Goal: Information Seeking & Learning: Learn about a topic

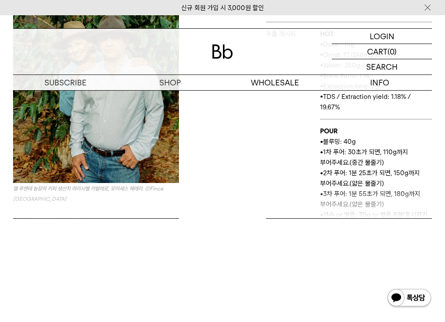
scroll to position [476, 0]
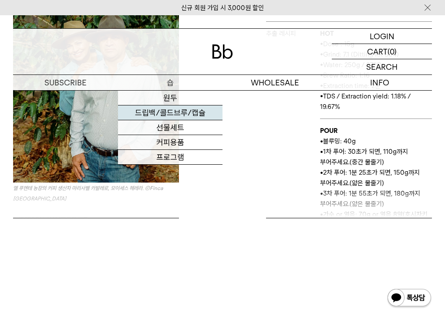
click at [165, 107] on link "드립백/콜드브루/캡슐" at bounding box center [170, 112] width 105 height 15
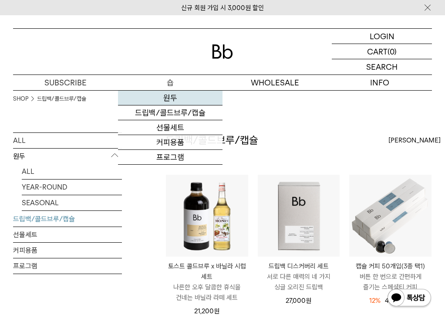
click at [167, 97] on link "원두" at bounding box center [170, 98] width 105 height 15
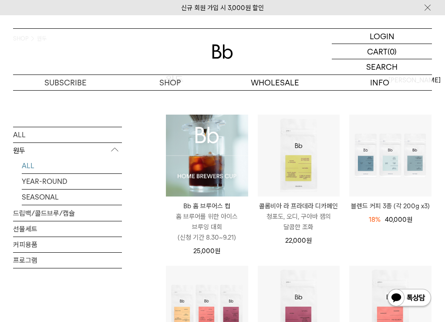
scroll to position [61, 0]
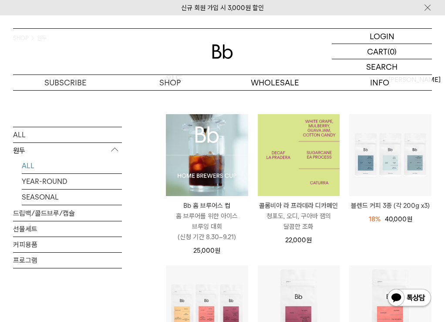
click at [298, 175] on img at bounding box center [299, 155] width 82 height 82
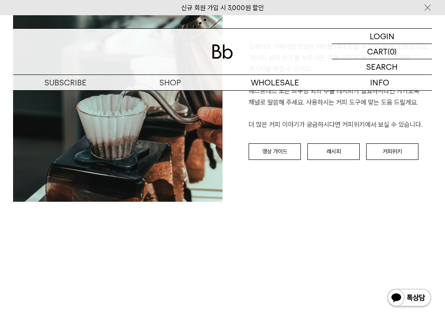
scroll to position [928, 0]
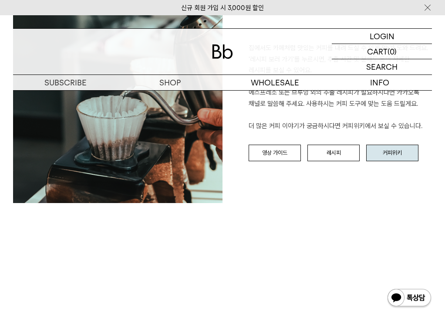
click at [370, 149] on link "커피위키" at bounding box center [392, 153] width 52 height 17
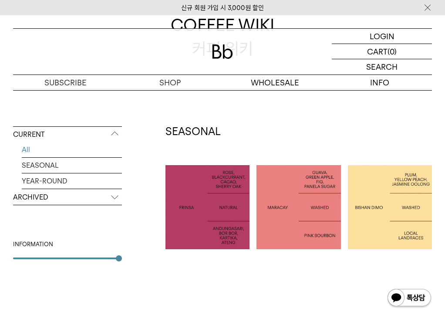
scroll to position [106, 0]
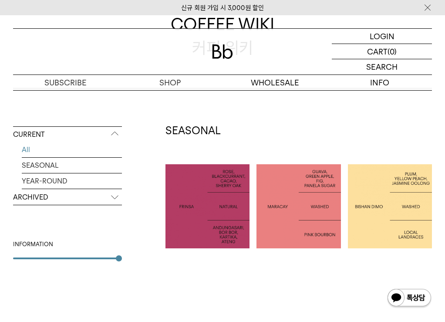
click at [219, 193] on div at bounding box center [207, 206] width 84 height 84
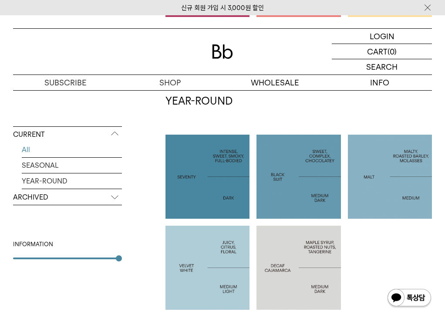
scroll to position [335, 0]
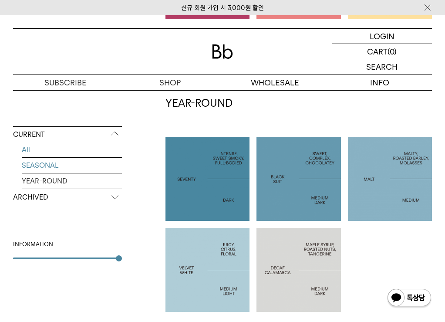
click at [47, 173] on link "SEASONAL" at bounding box center [72, 165] width 100 height 15
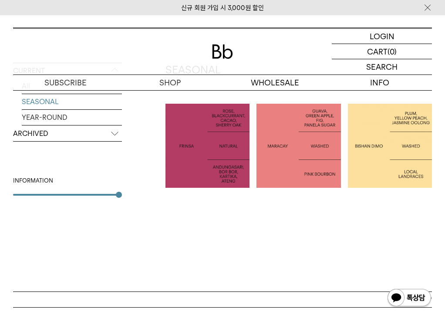
scroll to position [167, 0]
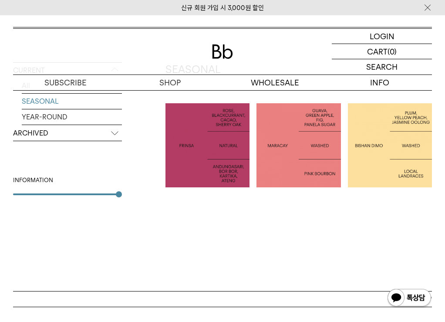
click at [53, 132] on p "ARCHIVED" at bounding box center [67, 133] width 109 height 16
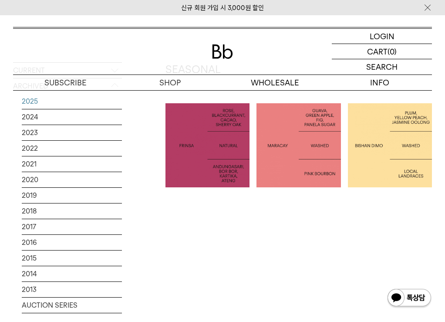
click at [50, 103] on link "2025" at bounding box center [72, 101] width 100 height 15
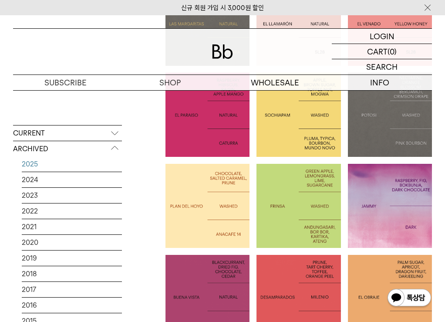
scroll to position [470, 0]
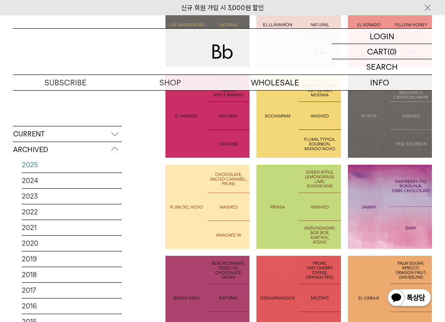
click at [373, 205] on p "JAMMY" at bounding box center [390, 206] width 84 height 11
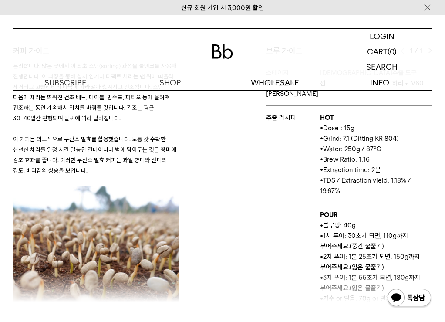
scroll to position [6248, 0]
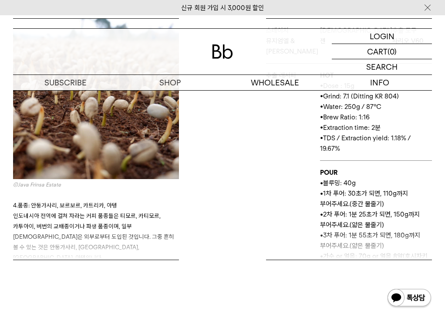
scroll to position [6376, 0]
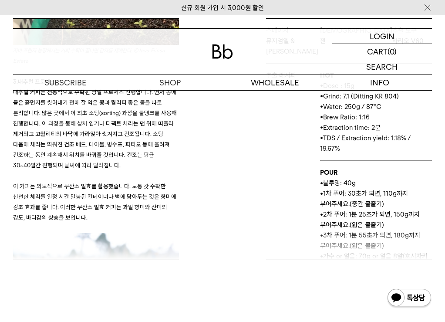
scroll to position [6396, 0]
